Goal: Information Seeking & Learning: Compare options

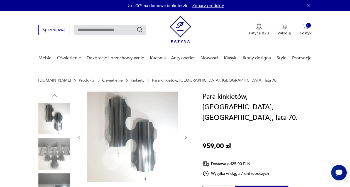
click at [59, 157] on img at bounding box center [54, 154] width 32 height 32
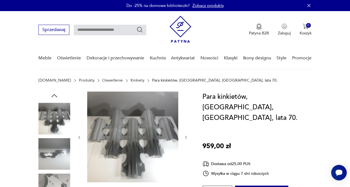
click at [62, 180] on img at bounding box center [54, 190] width 32 height 32
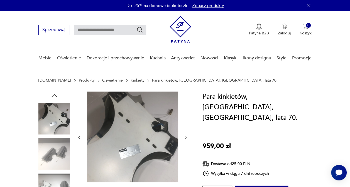
scroll to position [102, 0]
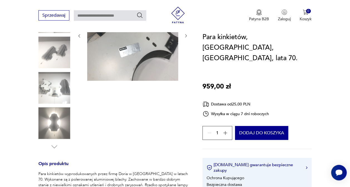
click at [51, 122] on img at bounding box center [54, 124] width 32 height 32
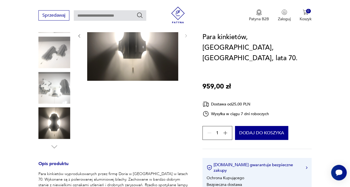
scroll to position [0, 0]
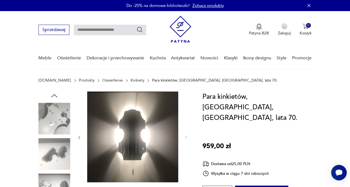
click at [55, 115] on img at bounding box center [54, 119] width 32 height 32
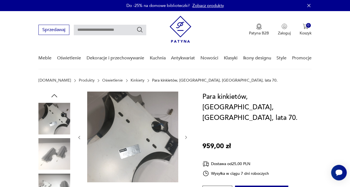
click at [53, 96] on icon "button" at bounding box center [54, 95] width 6 height 3
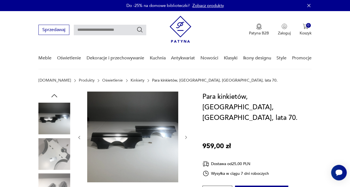
click at [53, 95] on icon "button" at bounding box center [54, 96] width 8 height 8
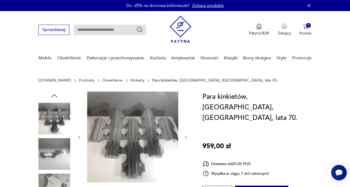
click at [47, 154] on img at bounding box center [54, 154] width 32 height 32
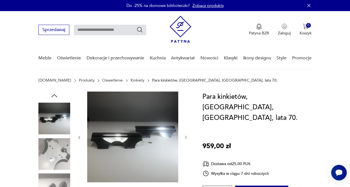
click at [53, 95] on icon "button" at bounding box center [54, 95] width 6 height 3
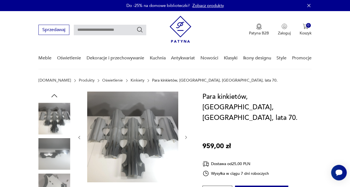
click at [56, 114] on img at bounding box center [54, 119] width 32 height 32
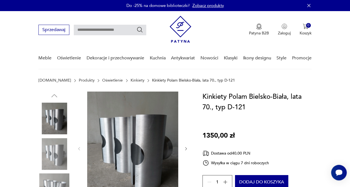
click at [52, 147] on img at bounding box center [54, 154] width 32 height 32
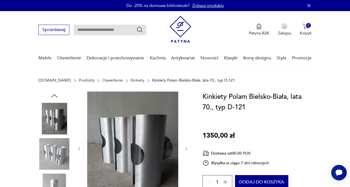
click at [54, 179] on img at bounding box center [54, 190] width 32 height 32
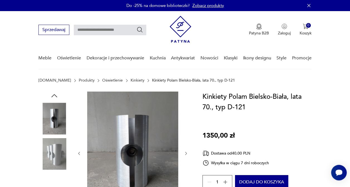
click at [55, 159] on img at bounding box center [54, 154] width 32 height 32
